Goal: Information Seeking & Learning: Compare options

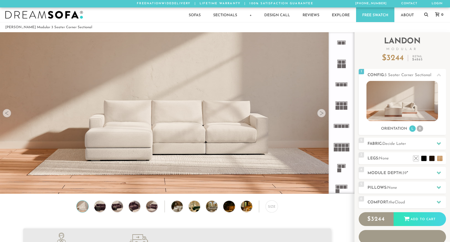
scroll to position [6046, 450]
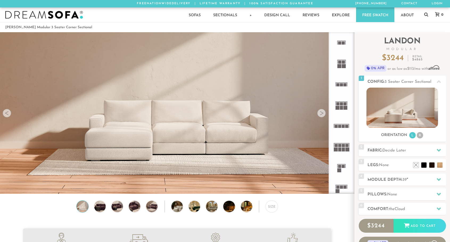
click at [322, 113] on div at bounding box center [321, 113] width 9 height 9
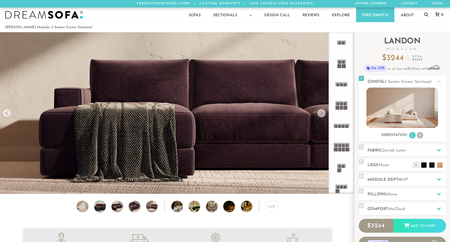
click at [322, 113] on div at bounding box center [321, 113] width 9 height 9
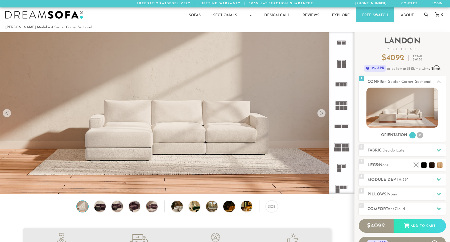
click at [321, 114] on div at bounding box center [321, 113] width 9 height 9
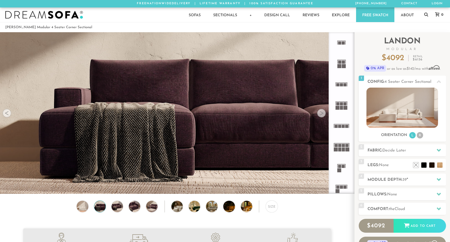
click at [321, 114] on div at bounding box center [321, 113] width 9 height 9
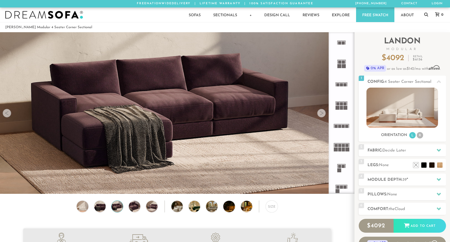
click at [321, 114] on div at bounding box center [321, 113] width 9 height 9
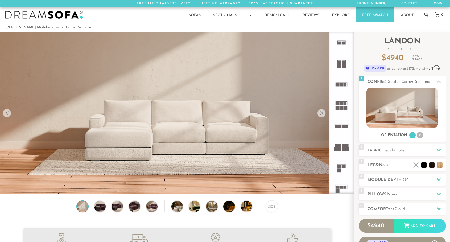
click at [322, 114] on div at bounding box center [321, 113] width 9 height 9
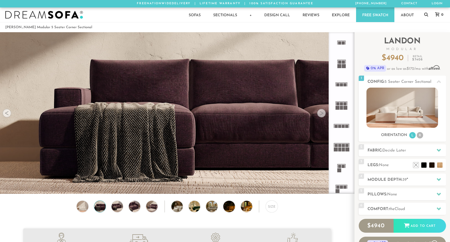
click at [322, 114] on div at bounding box center [321, 113] width 9 height 9
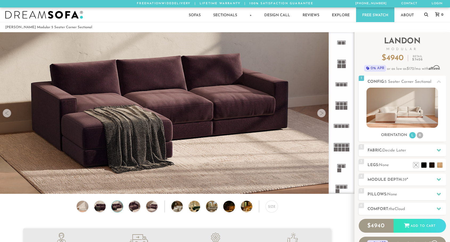
click at [321, 113] on div at bounding box center [321, 113] width 9 height 9
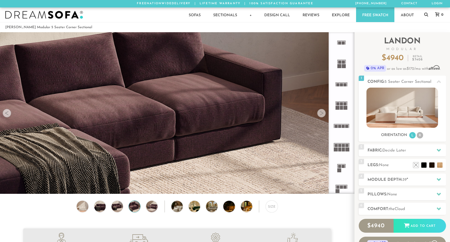
click at [321, 113] on div at bounding box center [321, 113] width 9 height 9
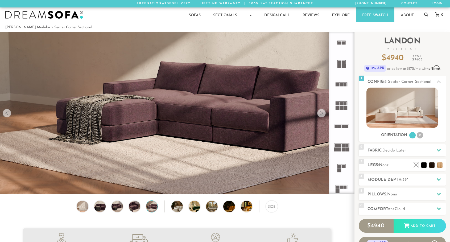
click at [321, 113] on div at bounding box center [321, 113] width 9 height 9
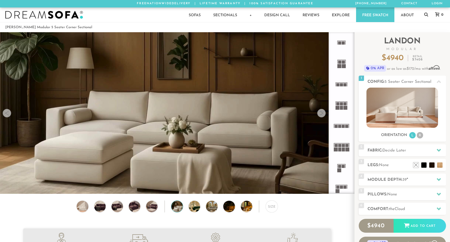
click at [321, 113] on div at bounding box center [321, 113] width 9 height 9
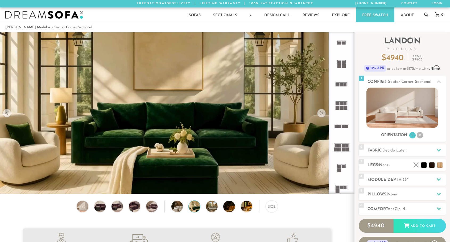
click at [321, 113] on div at bounding box center [321, 113] width 9 height 9
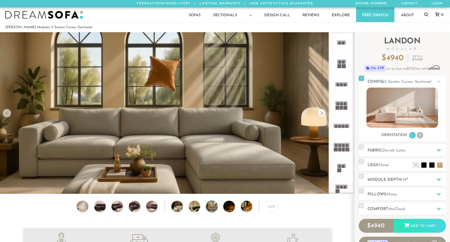
click at [321, 113] on div at bounding box center [321, 113] width 9 height 9
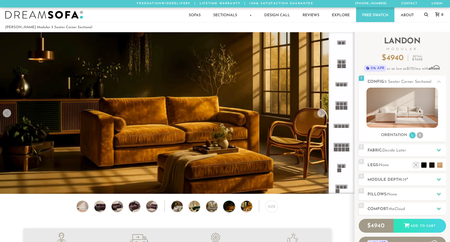
click at [321, 113] on div at bounding box center [321, 113] width 9 height 9
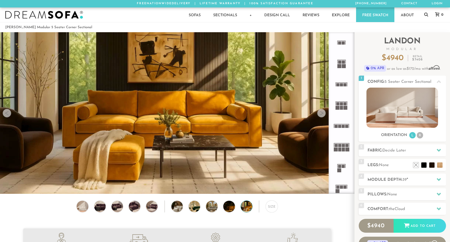
click at [321, 113] on div at bounding box center [321, 113] width 9 height 9
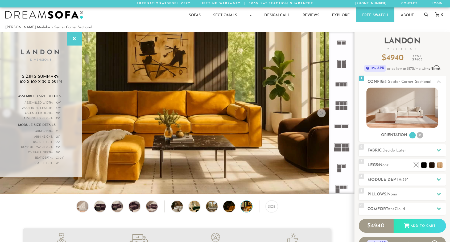
click at [321, 113] on div at bounding box center [321, 113] width 9 height 9
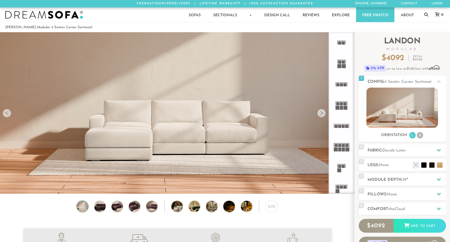
click at [342, 185] on icon at bounding box center [341, 188] width 21 height 21
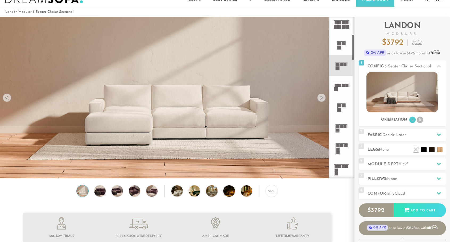
scroll to position [110, 0]
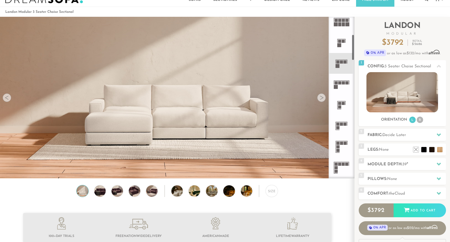
click at [340, 141] on rect at bounding box center [342, 141] width 12 height 1
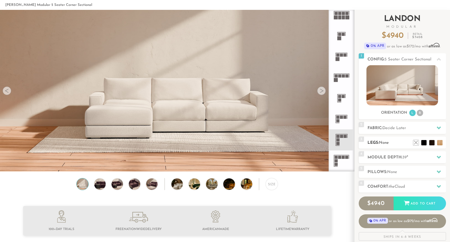
scroll to position [22, 0]
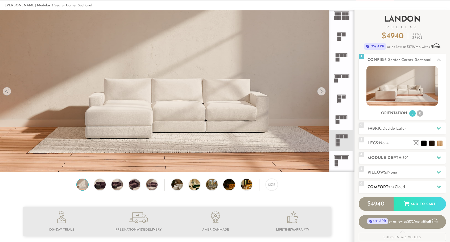
click at [434, 183] on div "6 Comfort: the Cloud soft" at bounding box center [402, 187] width 87 height 12
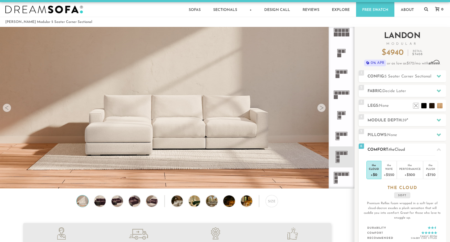
scroll to position [0, 0]
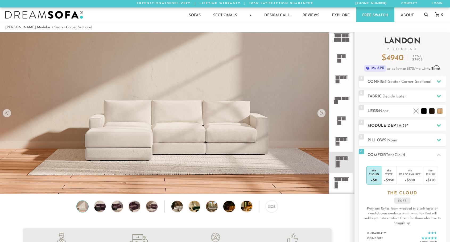
click at [431, 124] on h2 "Module Depth: 39 "" at bounding box center [407, 126] width 79 height 6
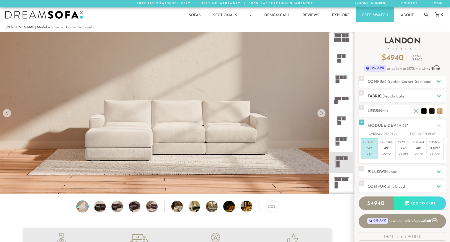
click at [412, 93] on h2 "Fabric: Decide Later" at bounding box center [407, 96] width 79 height 6
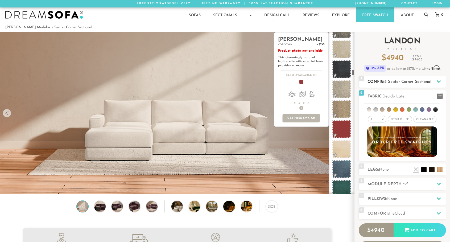
scroll to position [1013, 0]
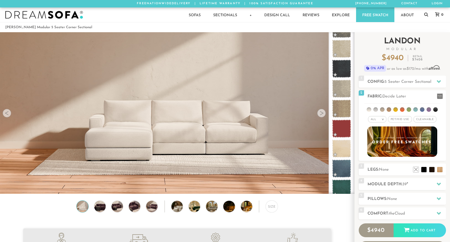
click at [440, 34] on div "Introducing Landon Modular $ 4940 Retail $ 7408 $ 4940 Retail $ 7408 0% APR or …" at bounding box center [402, 53] width 87 height 43
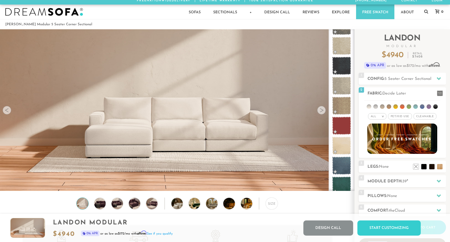
scroll to position [0, 0]
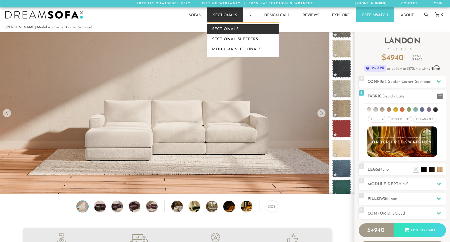
click at [227, 27] on link "Sectionals" at bounding box center [243, 29] width 72 height 10
